Goal: Task Accomplishment & Management: Use online tool/utility

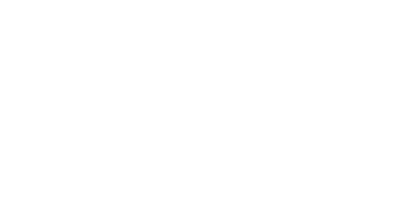
select select "Song"
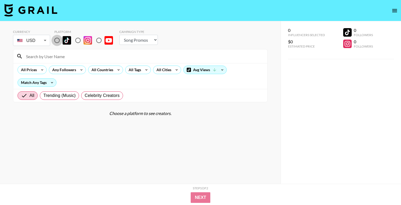
click at [60, 38] on input "radio" at bounding box center [56, 40] width 11 height 11
radio input "true"
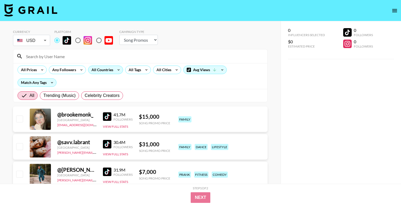
click at [100, 70] on div "All Countries" at bounding box center [101, 70] width 26 height 8
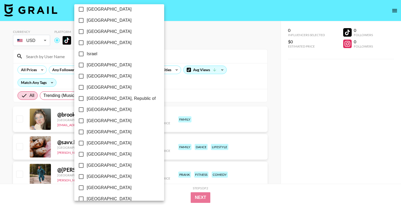
scroll to position [414, 0]
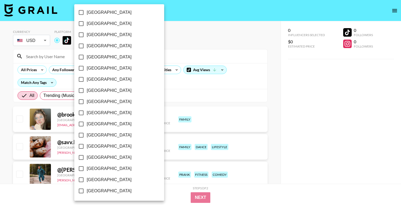
click at [93, 169] on span "[GEOGRAPHIC_DATA]" at bounding box center [109, 168] width 45 height 6
click at [87, 169] on input "[GEOGRAPHIC_DATA]" at bounding box center [81, 168] width 11 height 11
checkbox input "true"
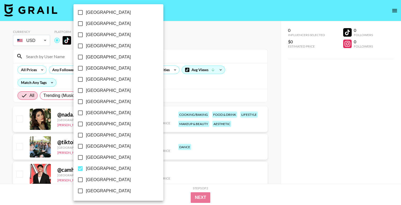
click at [184, 48] on div at bounding box center [200, 102] width 401 height 205
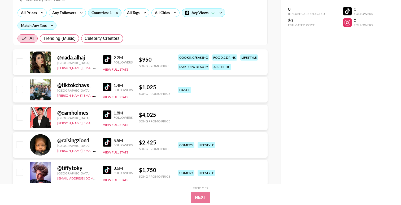
scroll to position [58, 0]
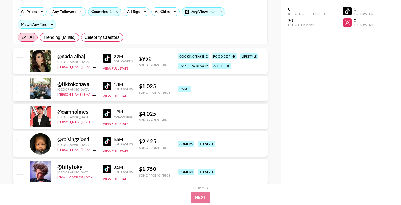
click at [108, 59] on img at bounding box center [107, 58] width 8 height 8
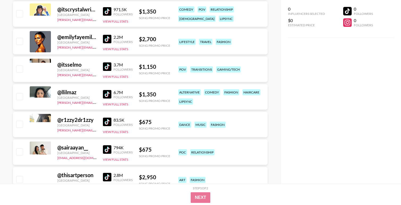
scroll to position [1323, 0]
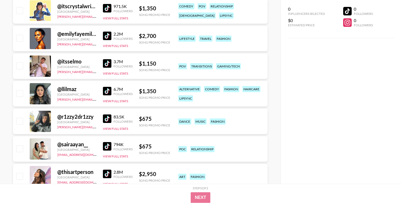
click at [108, 91] on img at bounding box center [107, 91] width 8 height 8
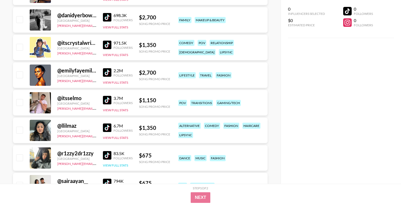
scroll to position [1282, 0]
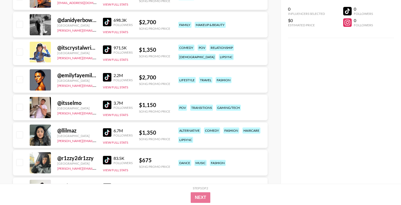
click at [106, 78] on img at bounding box center [107, 77] width 8 height 8
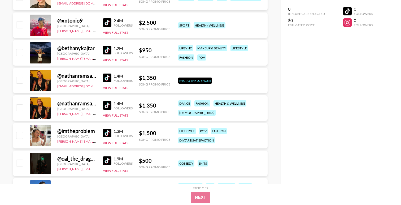
scroll to position [2249, 0]
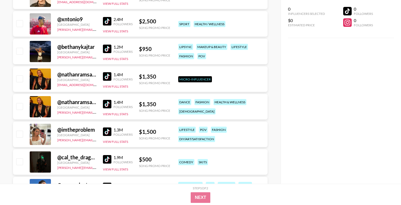
click at [106, 52] on img at bounding box center [107, 49] width 8 height 8
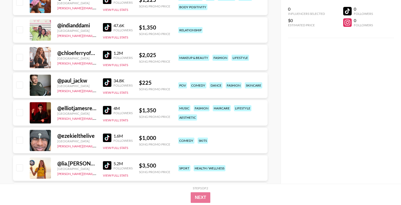
scroll to position [2443, 0]
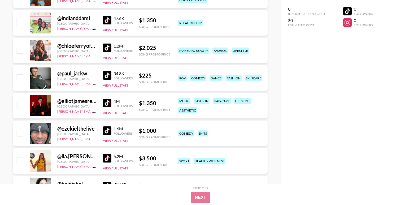
click at [109, 75] on img at bounding box center [107, 75] width 8 height 8
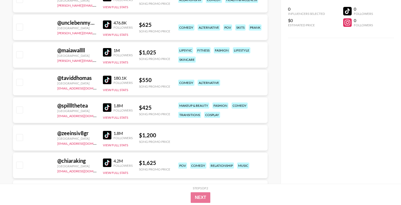
scroll to position [3165, 0]
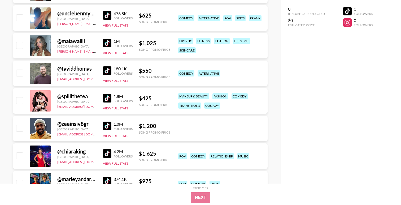
click at [109, 42] on img at bounding box center [107, 43] width 8 height 8
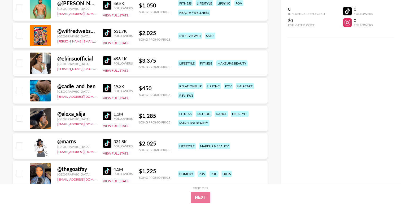
scroll to position [3455, 0]
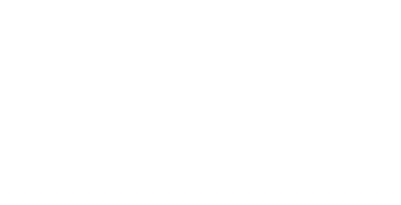
select select "Song"
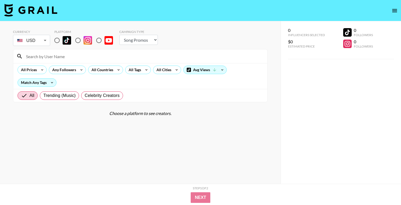
click at [60, 37] on input "radio" at bounding box center [56, 40] width 11 height 11
radio input "true"
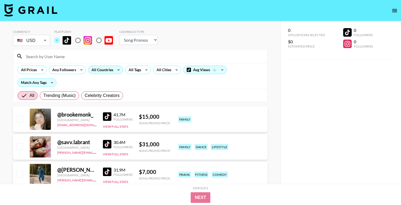
click at [108, 71] on div "All Countries" at bounding box center [101, 70] width 26 height 8
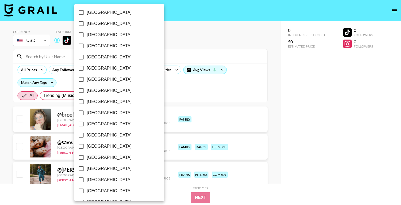
scroll to position [414, 0]
click at [94, 172] on label "[GEOGRAPHIC_DATA]" at bounding box center [116, 168] width 80 height 11
click at [87, 172] on input "[GEOGRAPHIC_DATA]" at bounding box center [81, 168] width 11 height 11
checkbox input "true"
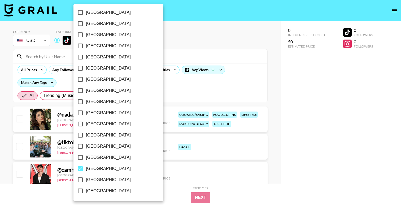
click at [189, 53] on div at bounding box center [200, 102] width 401 height 205
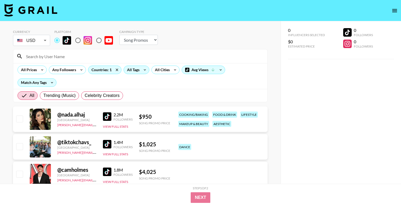
click at [137, 69] on div "All Tags" at bounding box center [132, 70] width 17 height 8
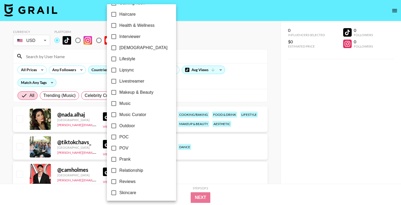
scroll to position [191, 0]
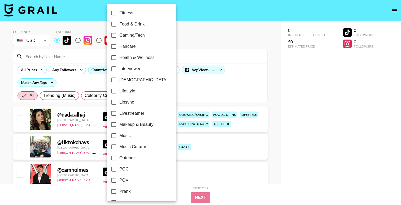
click at [130, 146] on span "Music Curator" at bounding box center [132, 147] width 27 height 6
click at [119, 146] on input "Music Curator" at bounding box center [113, 146] width 11 height 11
checkbox input "true"
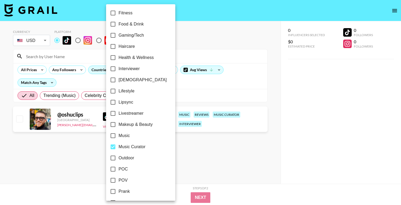
click at [122, 133] on span "Music" at bounding box center [124, 135] width 11 height 6
click at [119, 133] on input "Music" at bounding box center [113, 135] width 11 height 11
checkbox input "true"
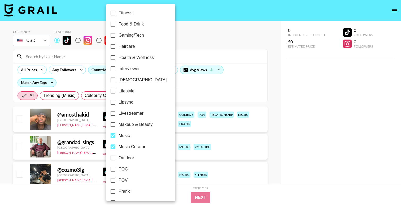
click at [213, 42] on div at bounding box center [200, 102] width 401 height 205
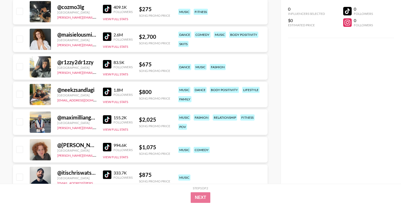
scroll to position [170, 0]
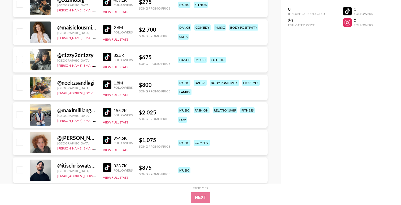
click at [106, 84] on img at bounding box center [107, 84] width 8 height 8
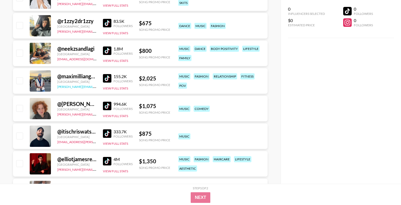
scroll to position [210, 0]
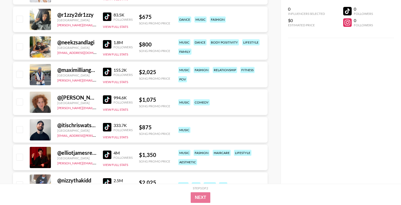
click at [107, 72] on img at bounding box center [107, 72] width 8 height 8
click at [104, 131] on img at bounding box center [107, 127] width 8 height 8
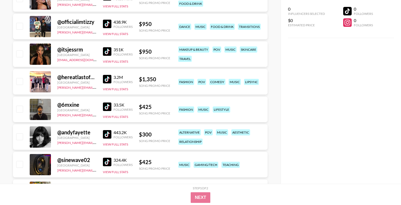
scroll to position [595, 0]
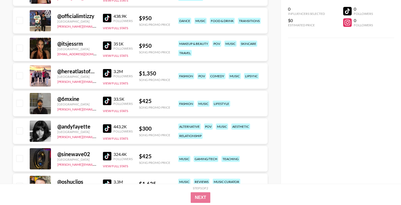
click at [105, 101] on img at bounding box center [107, 101] width 8 height 8
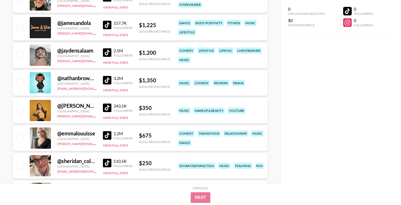
scroll to position [782, 0]
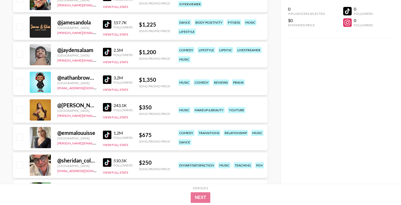
click at [104, 160] on img at bounding box center [107, 162] width 8 height 8
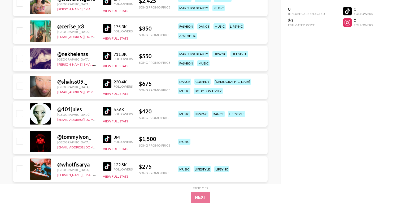
scroll to position [992, 0]
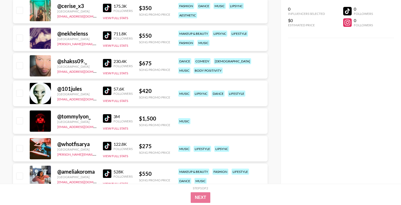
click at [108, 116] on img at bounding box center [107, 118] width 8 height 8
